Goal: Check status: Check status

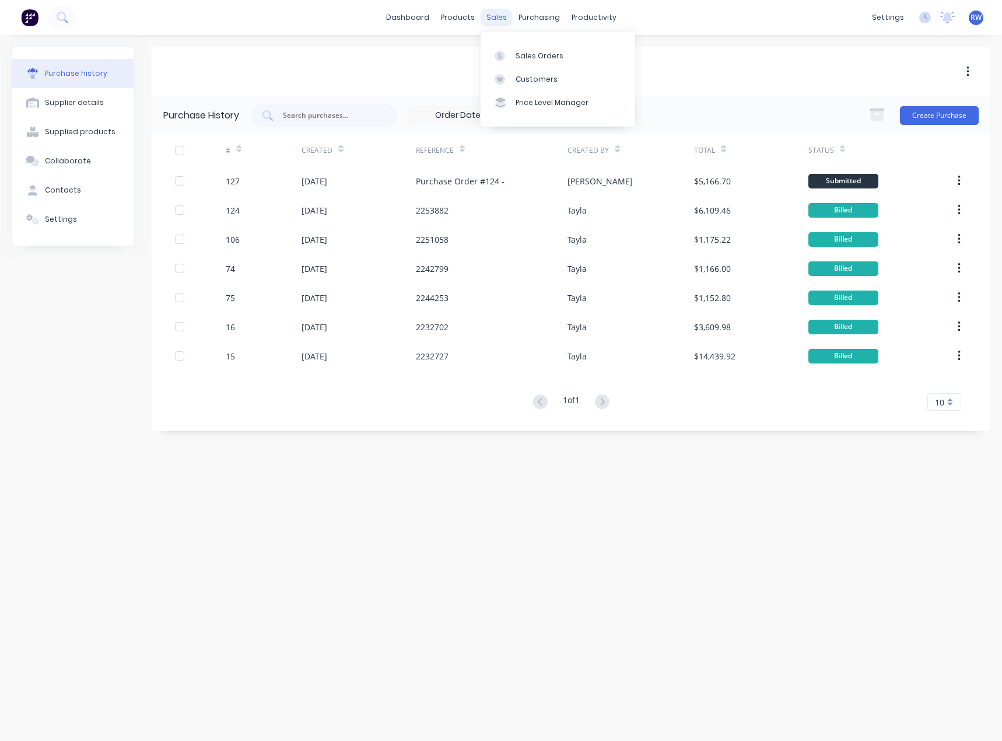
click at [489, 17] on div "sales" at bounding box center [497, 17] width 32 height 17
click at [534, 52] on div "Sales Orders" at bounding box center [540, 56] width 48 height 10
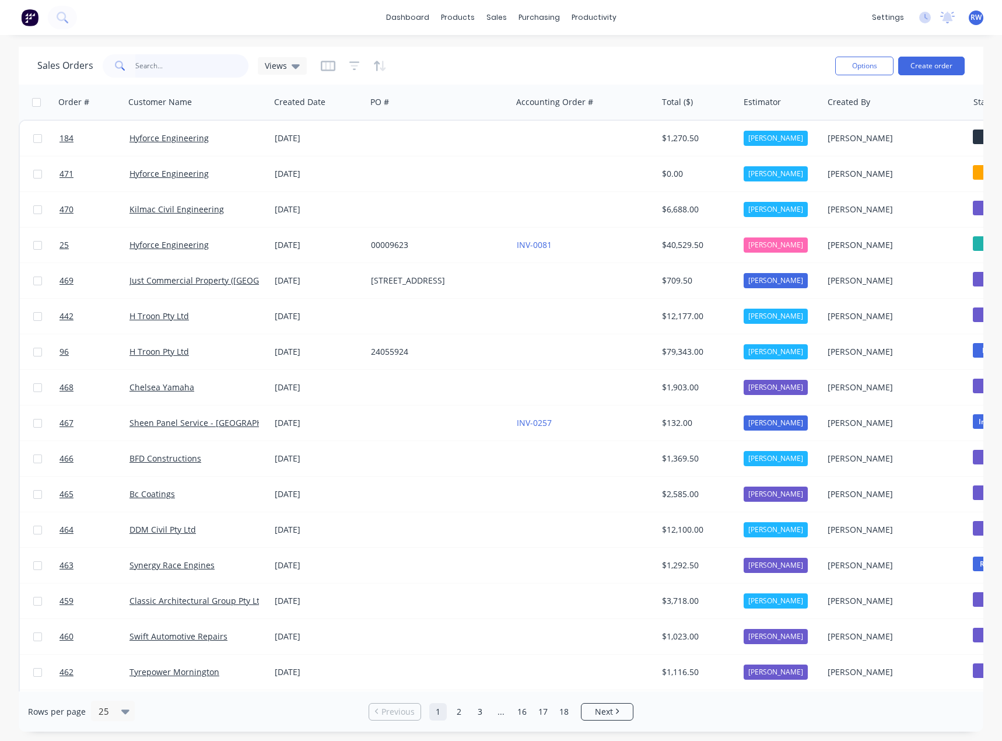
click at [164, 64] on input "text" at bounding box center [192, 65] width 114 height 23
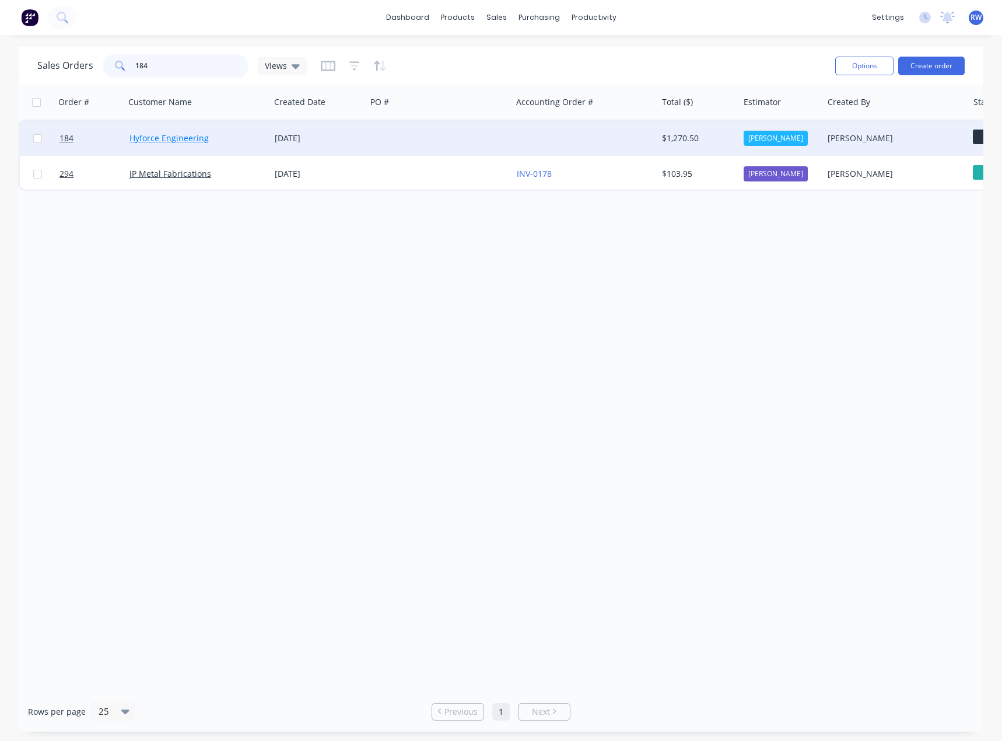
type input "184"
click at [187, 138] on link "Hyforce Engineering" at bounding box center [168, 137] width 79 height 11
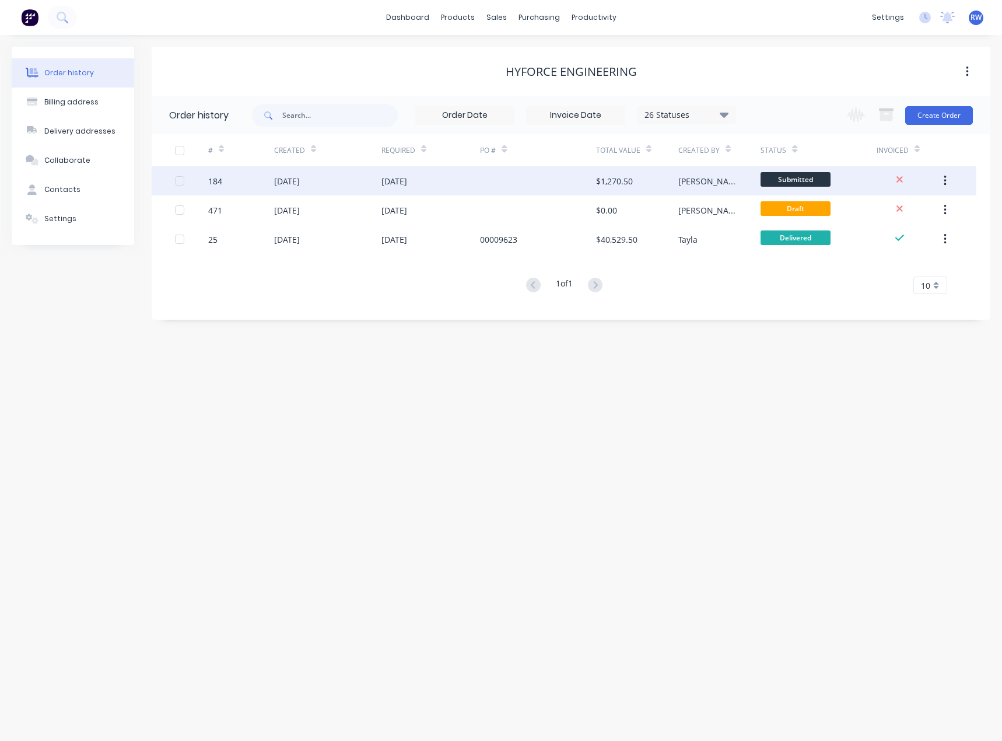
click at [302, 187] on div "[DATE]" at bounding box center [327, 180] width 107 height 29
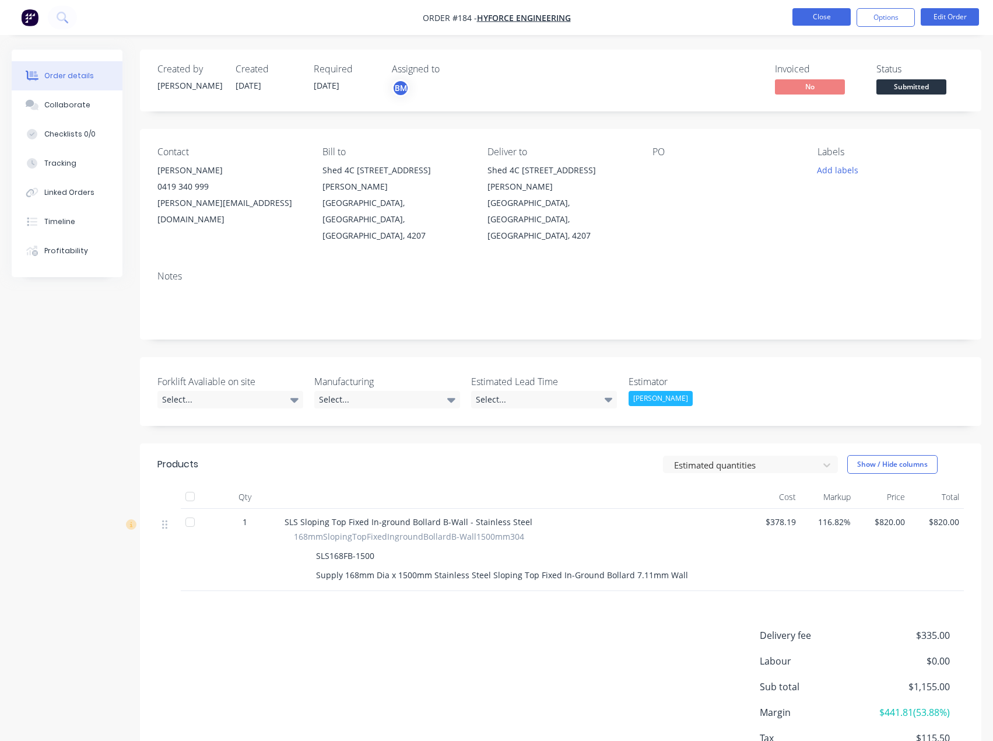
click at [818, 11] on button "Close" at bounding box center [822, 16] width 58 height 17
